Goal: Navigation & Orientation: Find specific page/section

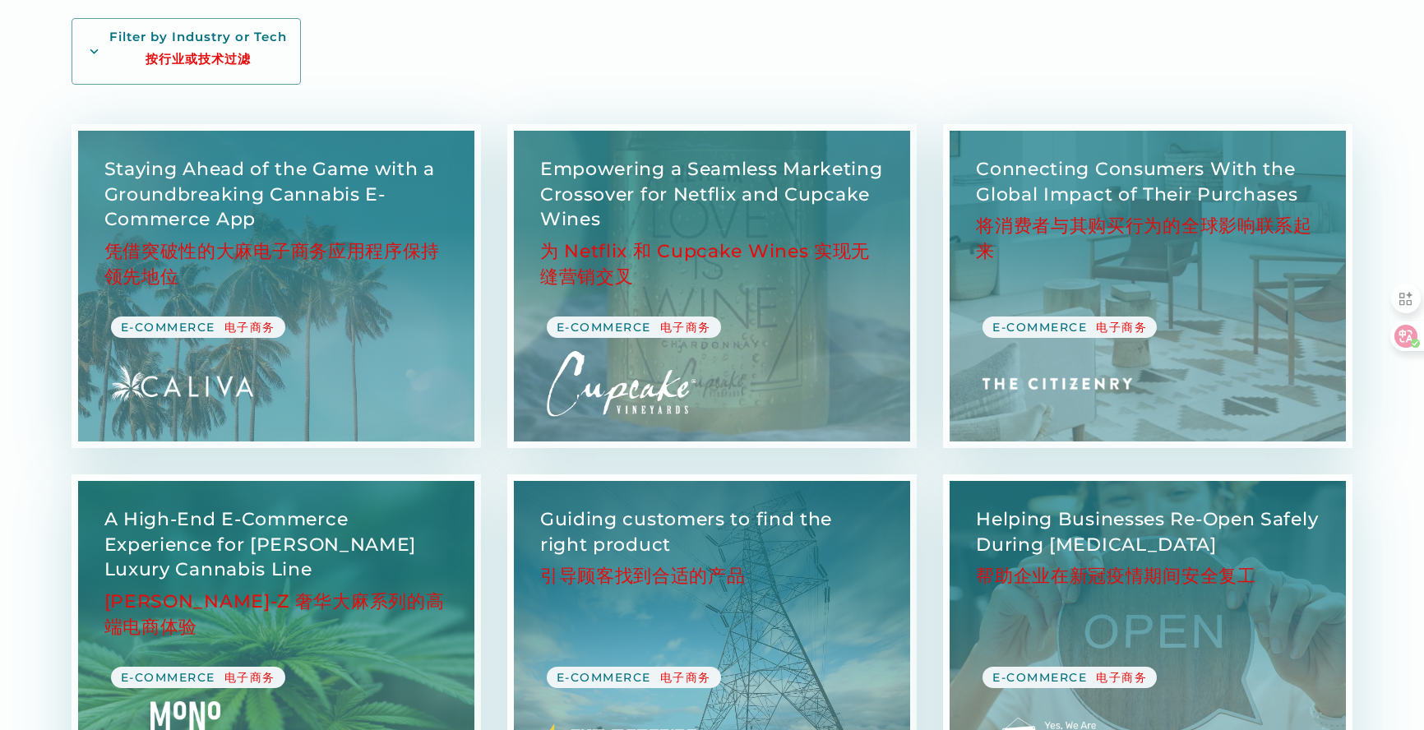
scroll to position [383, 0]
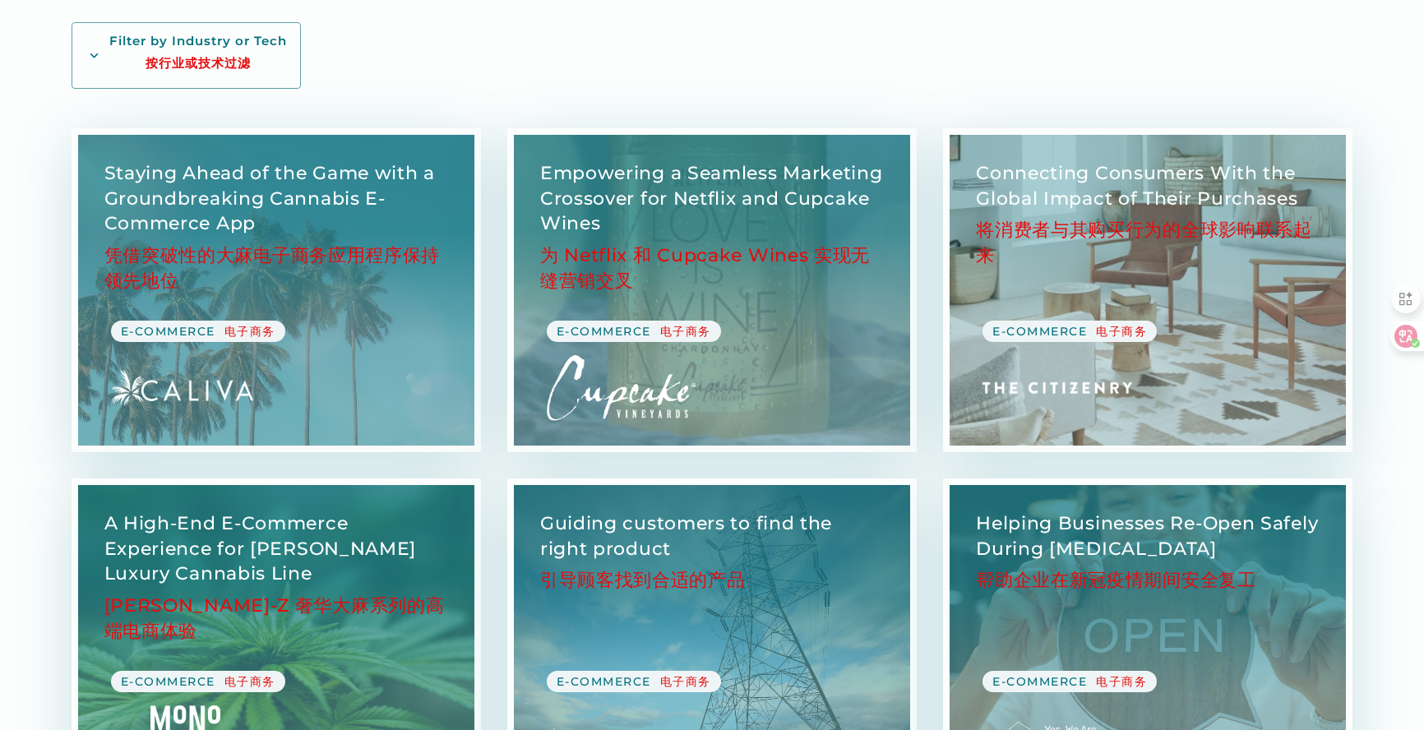
click at [1087, 336] on link "View Case Study" at bounding box center [1148, 290] width 396 height 311
click at [1122, 326] on link "View Case Study" at bounding box center [1148, 290] width 396 height 311
click at [1073, 326] on link "View Case Study" at bounding box center [1148, 290] width 396 height 311
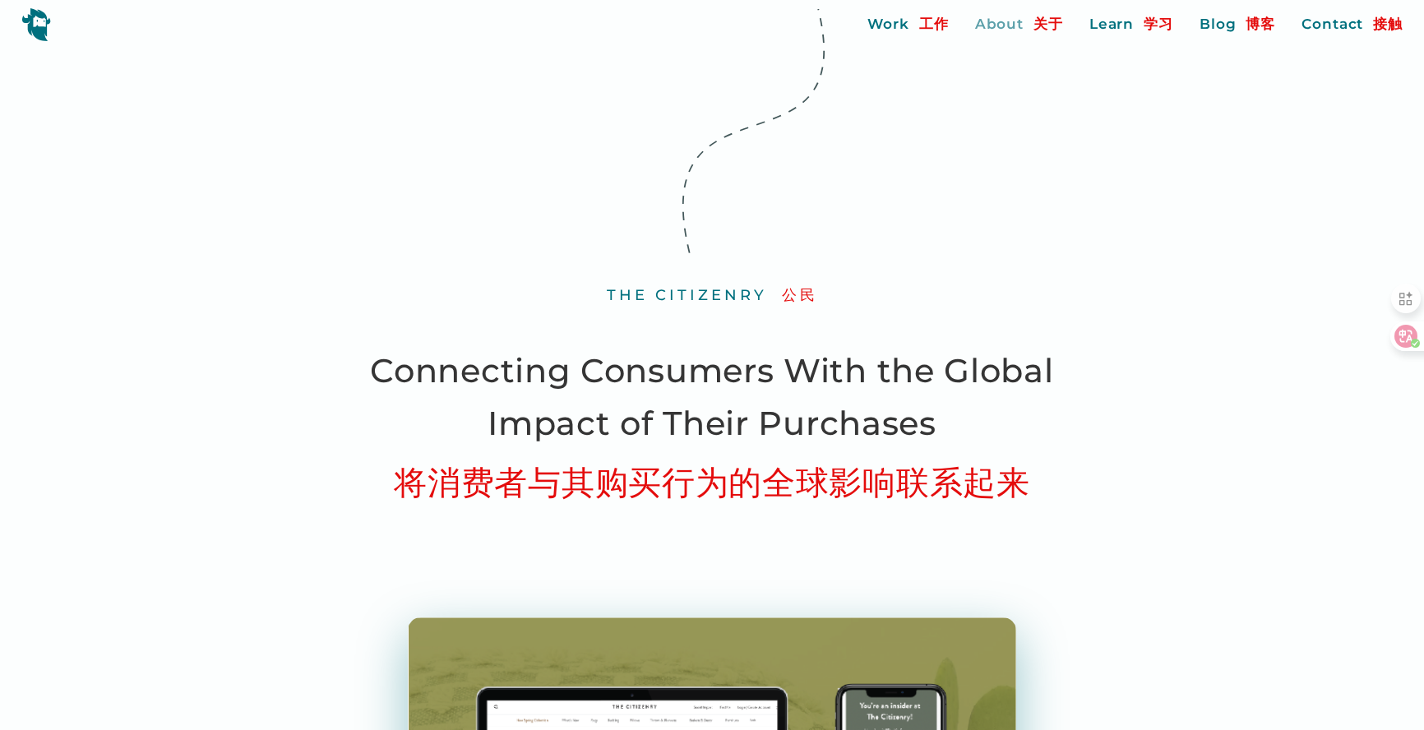
click at [1045, 32] on div "About 关于" at bounding box center [1019, 24] width 88 height 21
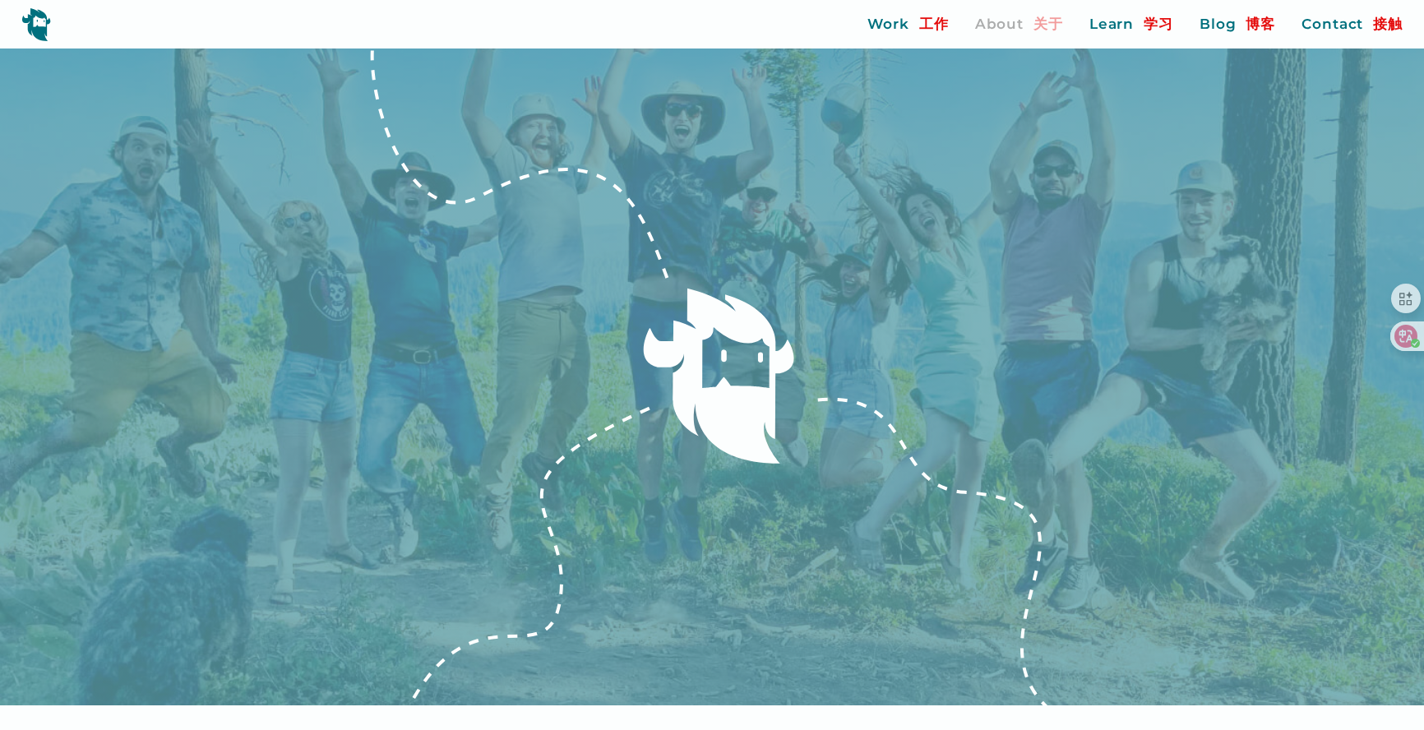
click at [1316, 188] on icon at bounding box center [712, 377] width 1424 height 657
